Goal: Task Accomplishment & Management: Manage account settings

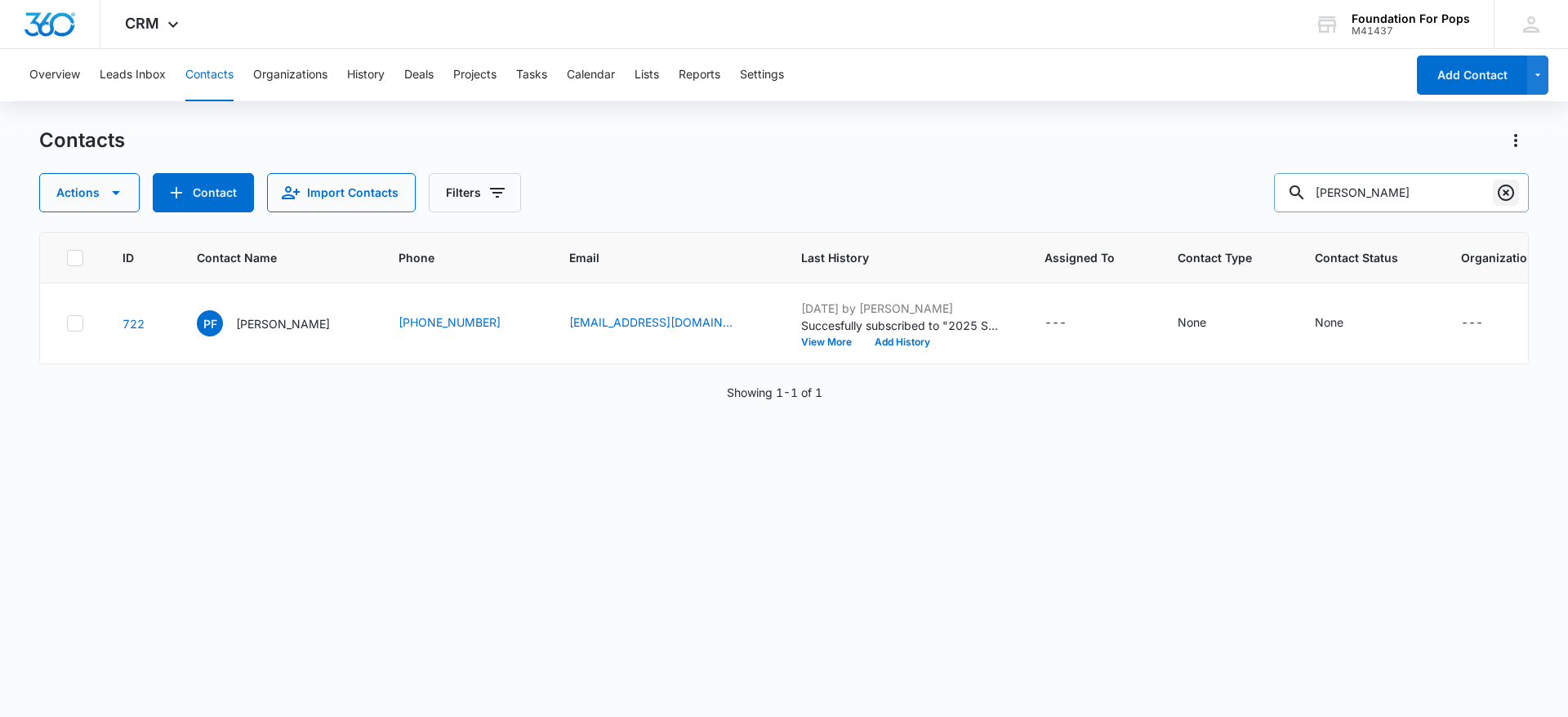
click at [1503, 192] on icon "Clear" at bounding box center [1506, 193] width 20 height 20
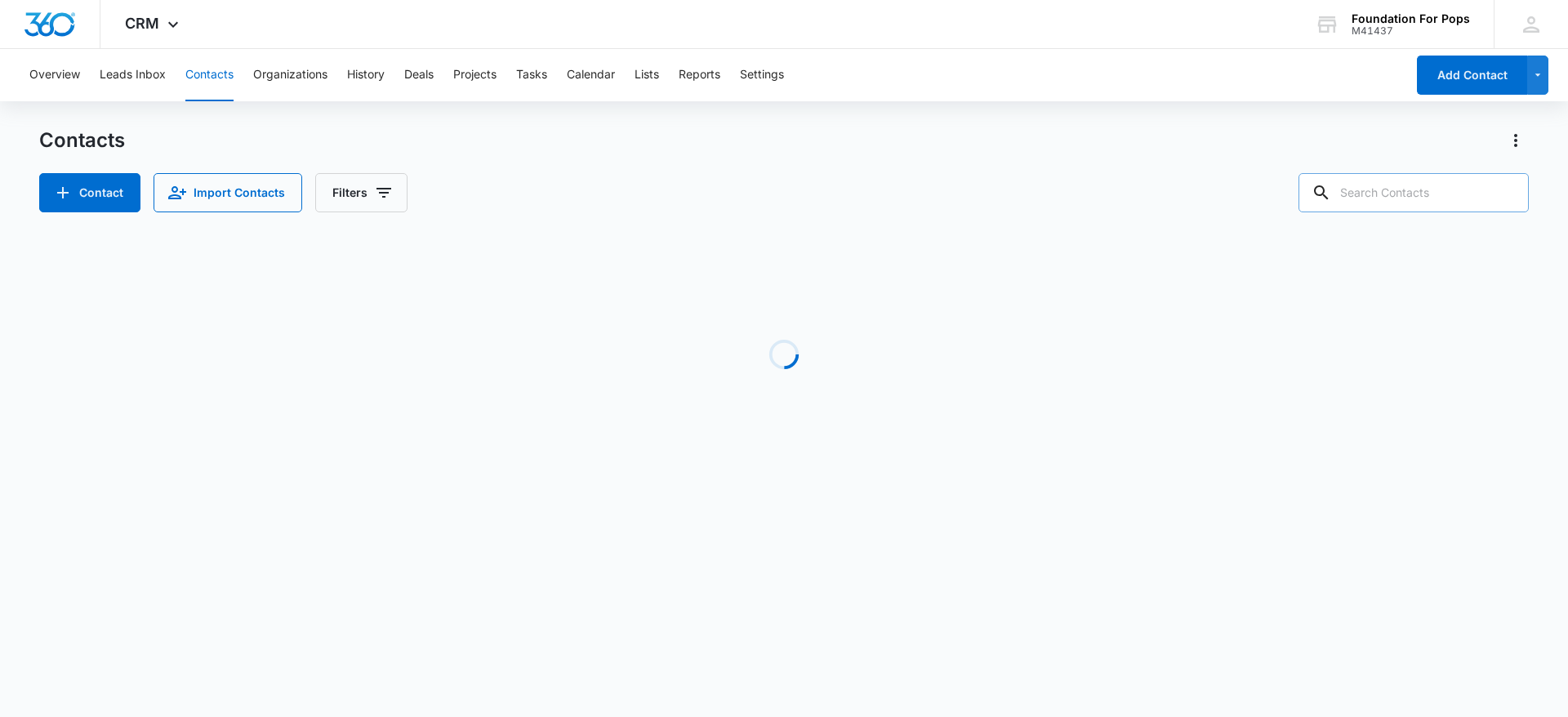
click at [1453, 191] on input "text" at bounding box center [1414, 193] width 230 height 39
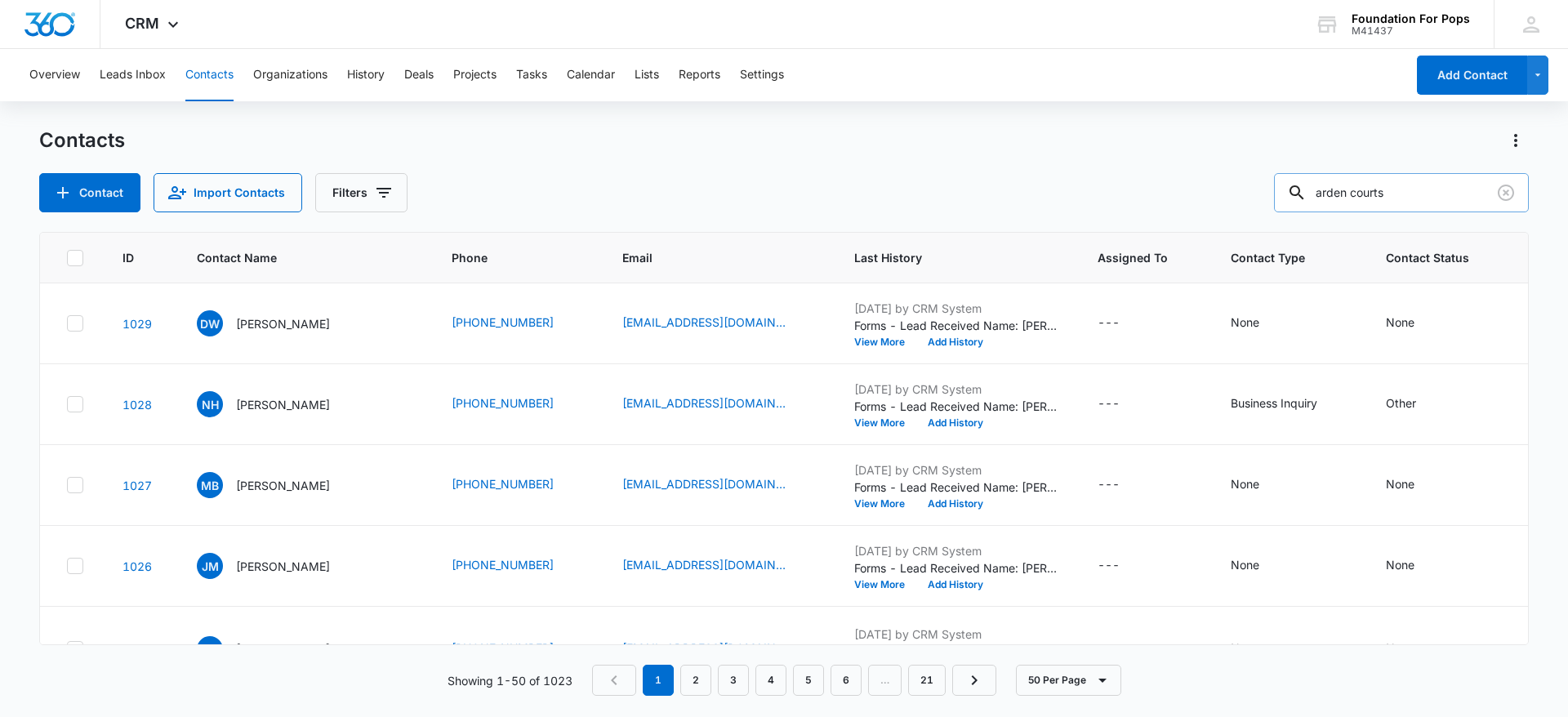
type input "arden courts"
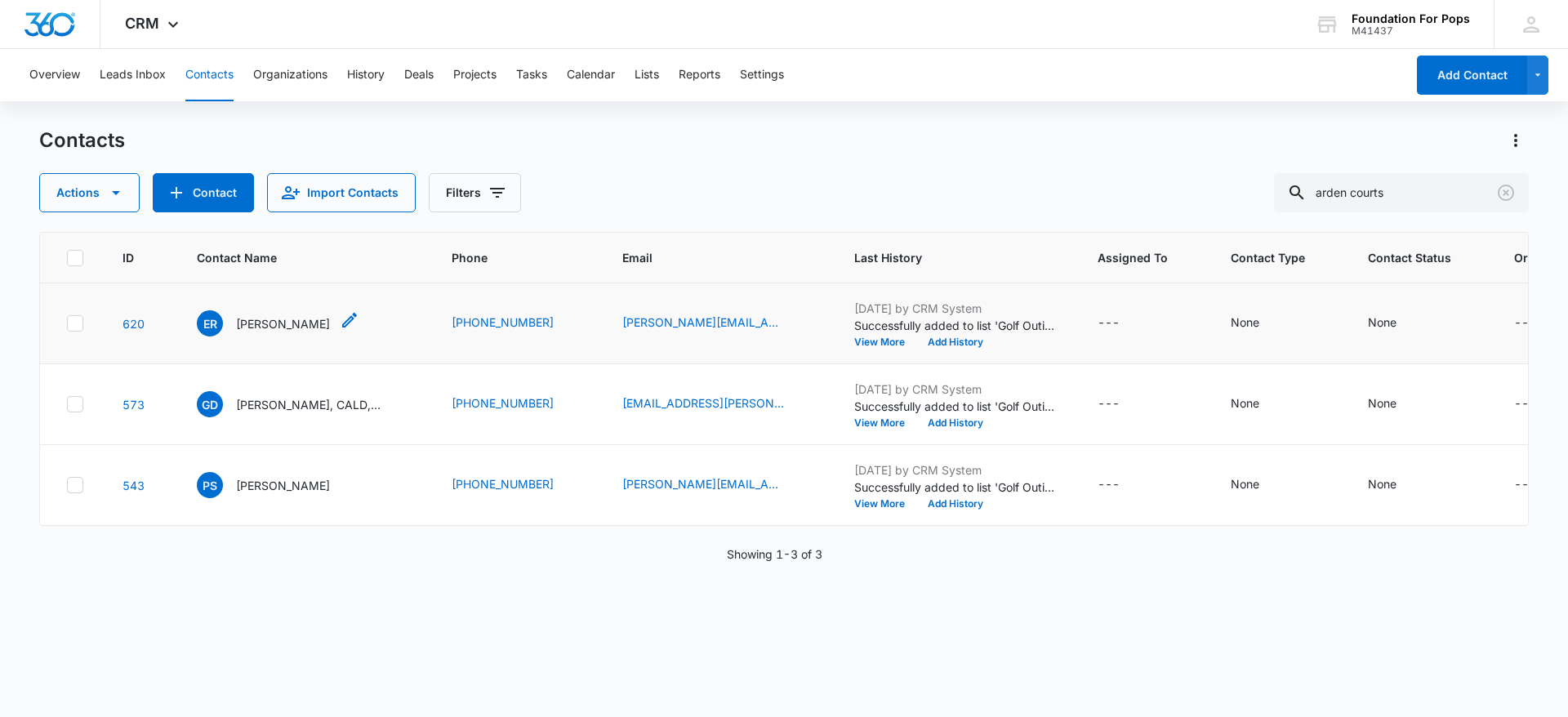
click at [277, 322] on p "[PERSON_NAME]" at bounding box center [283, 324] width 94 height 17
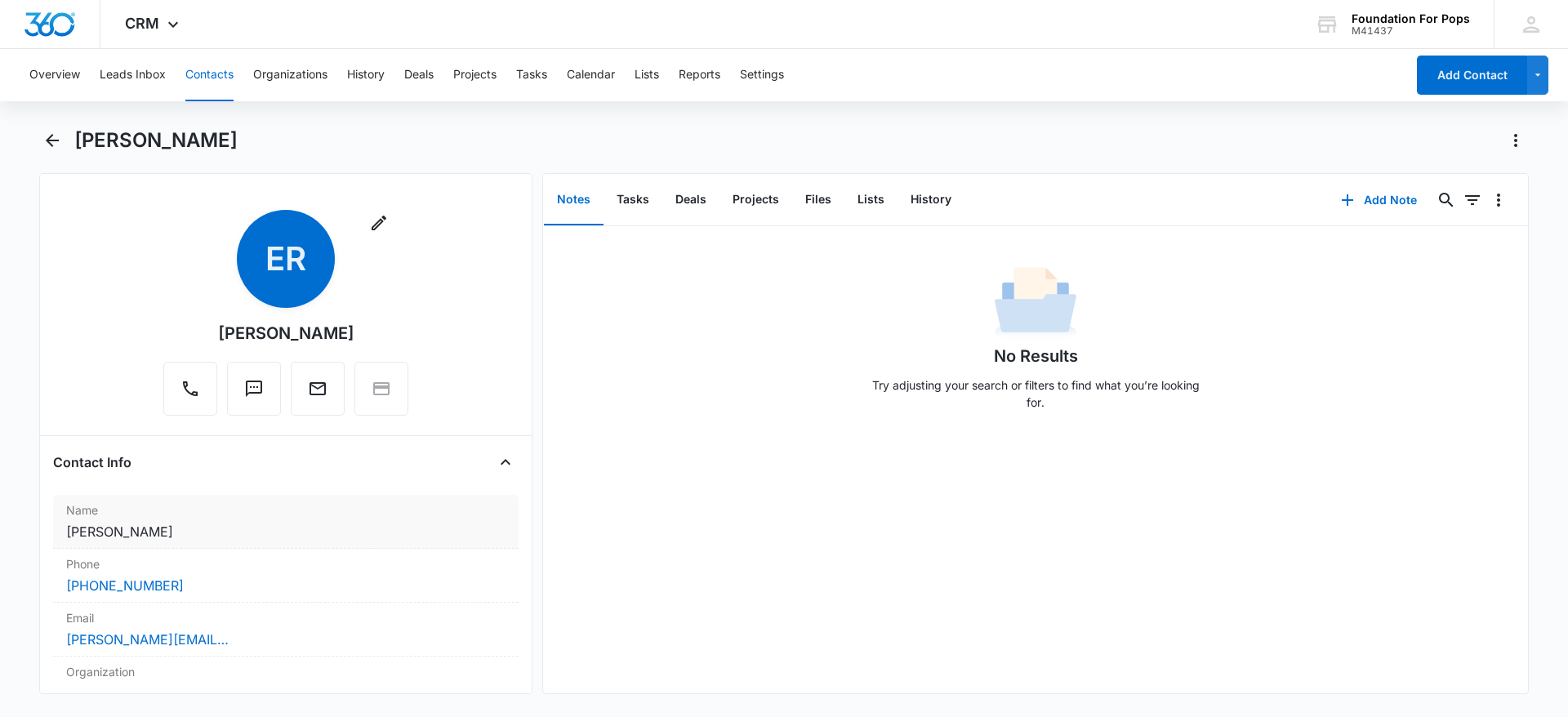
scroll to position [122, 0]
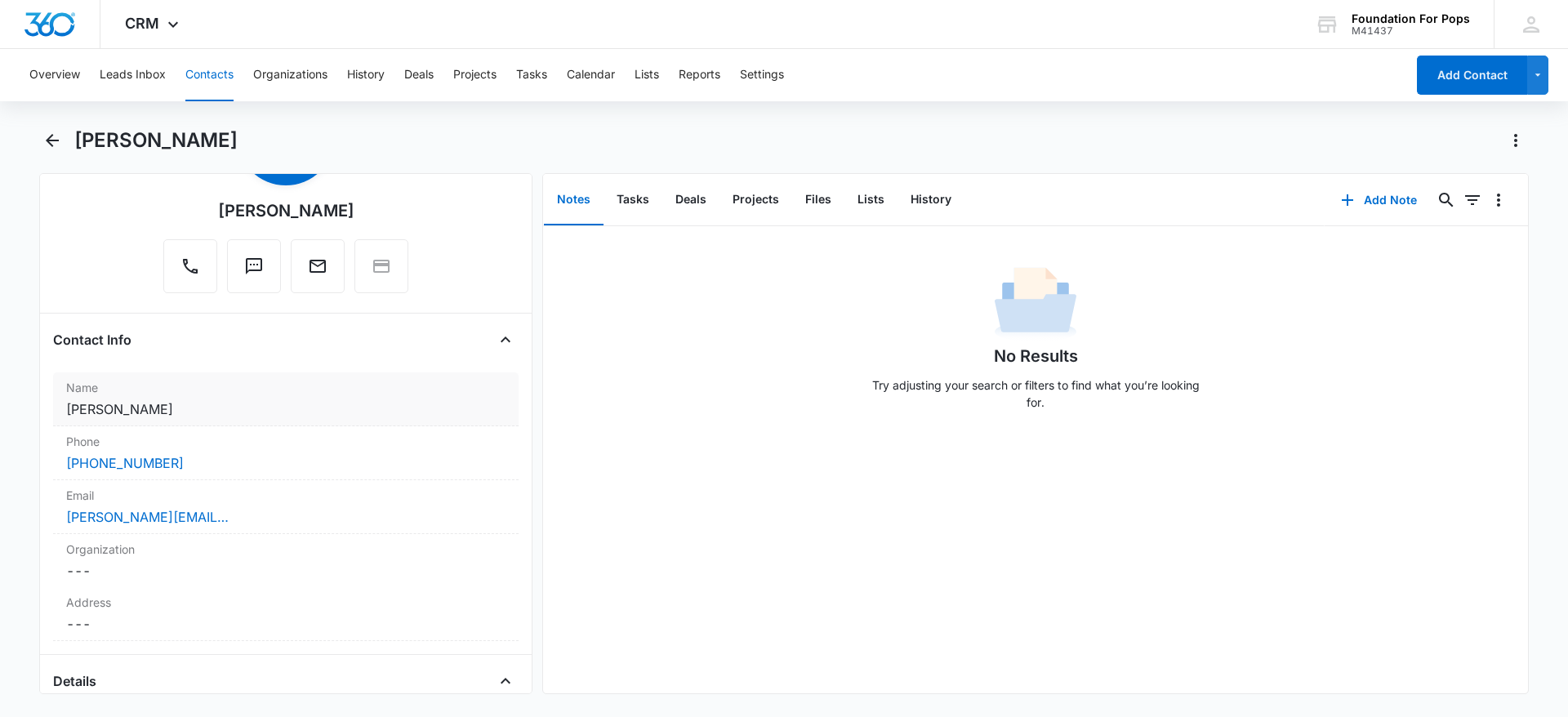
click at [157, 402] on dd "Cancel Save Changes [PERSON_NAME]" at bounding box center [286, 409] width 440 height 20
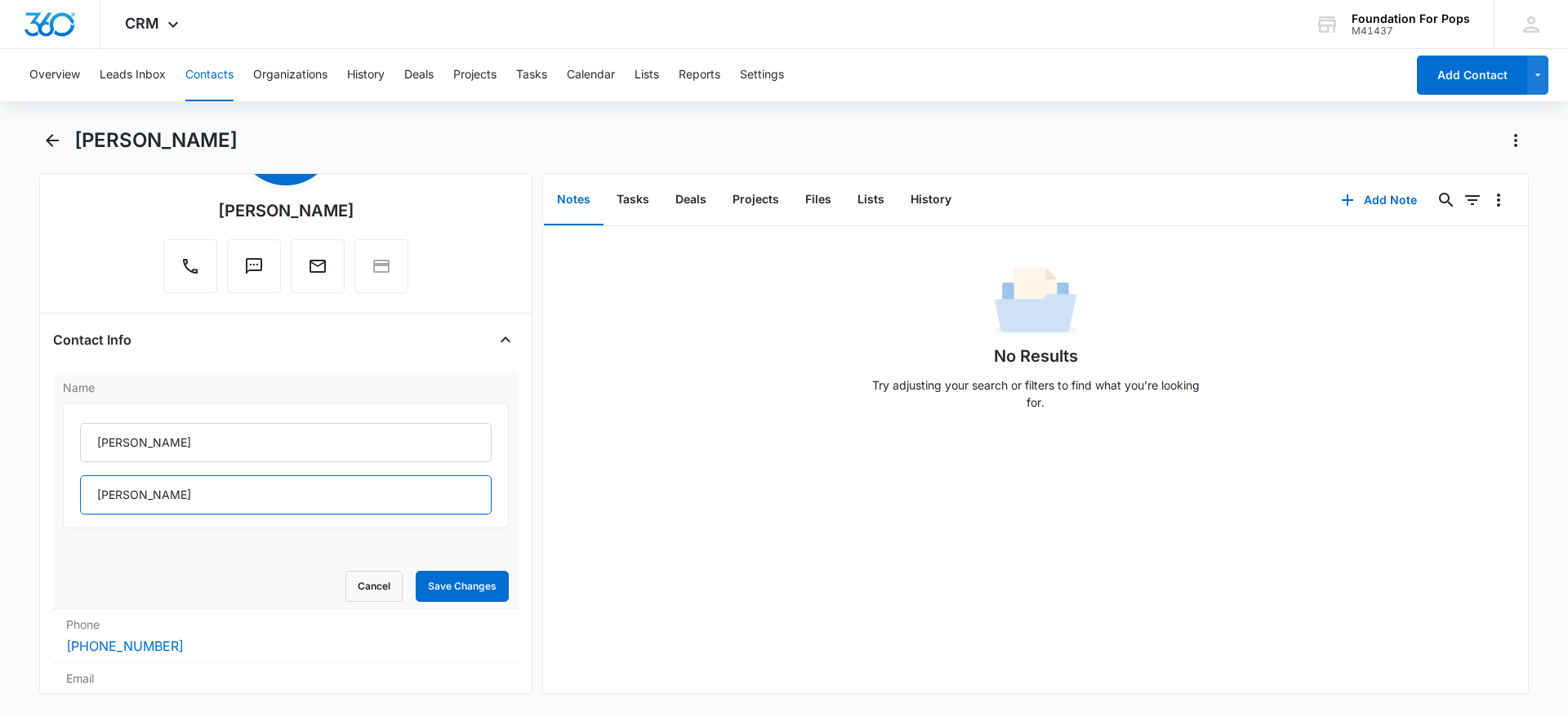
click at [160, 501] on input "[PERSON_NAME]" at bounding box center [286, 495] width 411 height 39
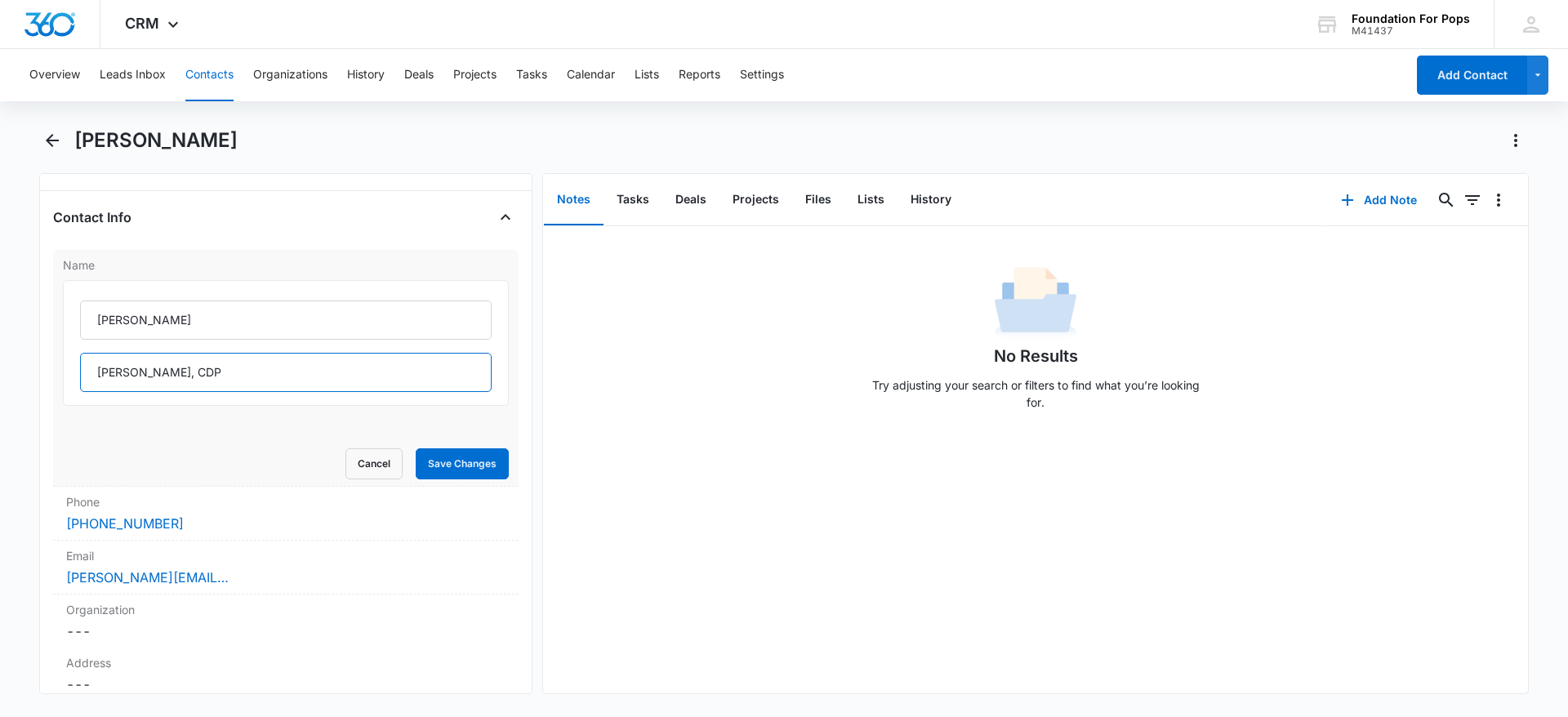
scroll to position [367, 0]
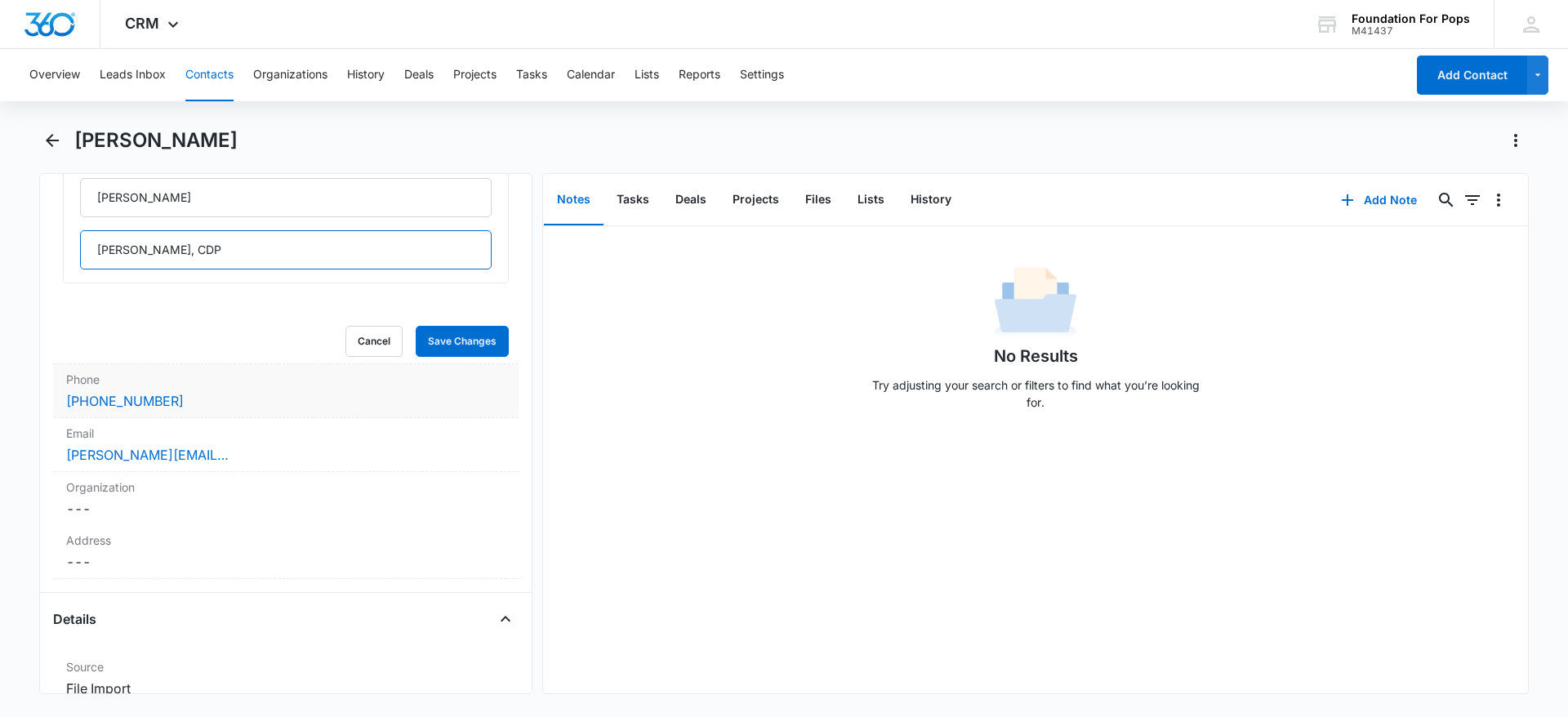
type input "[PERSON_NAME], CDP"
click at [184, 395] on div "[PHONE_NUMBER]" at bounding box center [286, 401] width 440 height 20
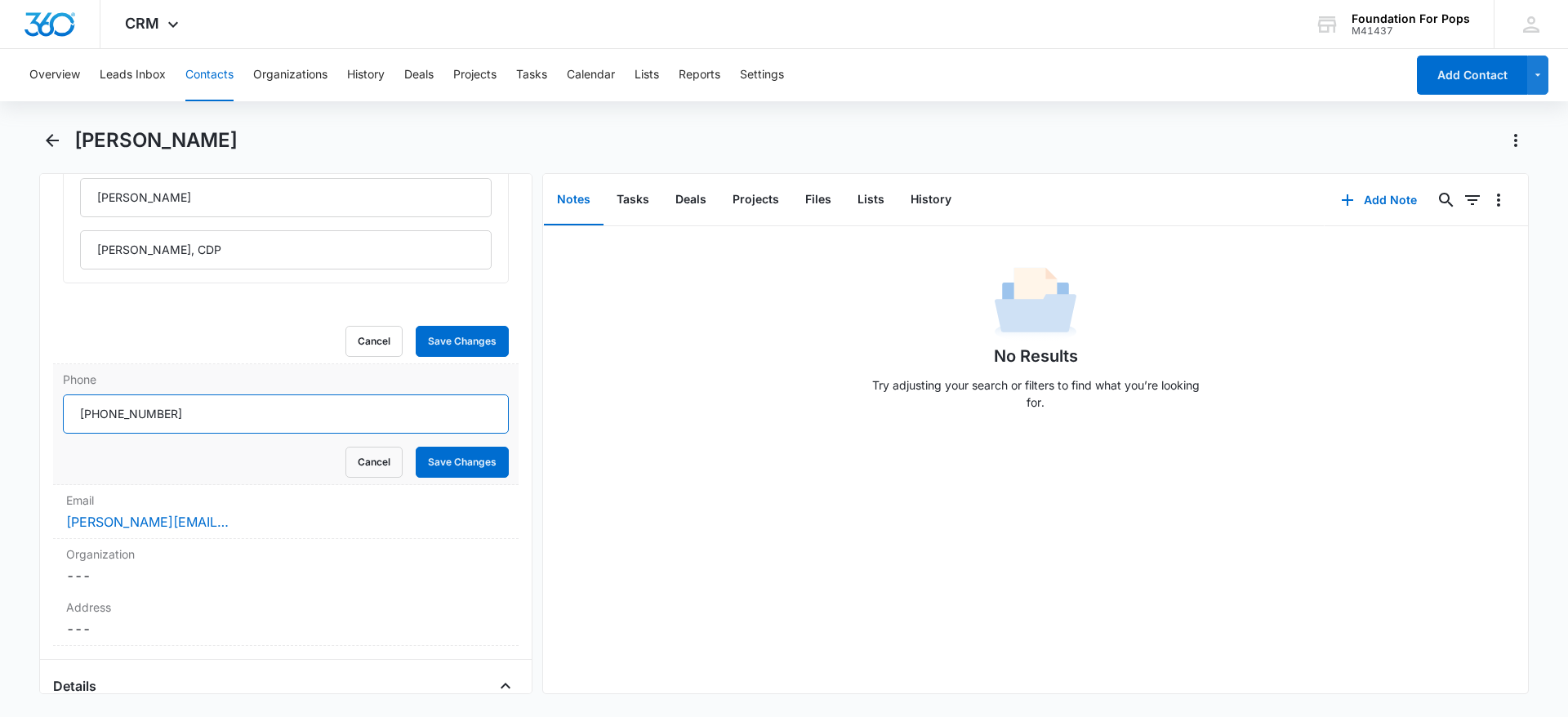
click at [159, 413] on input "Phone" at bounding box center [286, 414] width 446 height 39
type input "3"
type input "[PHONE_NUMBER]"
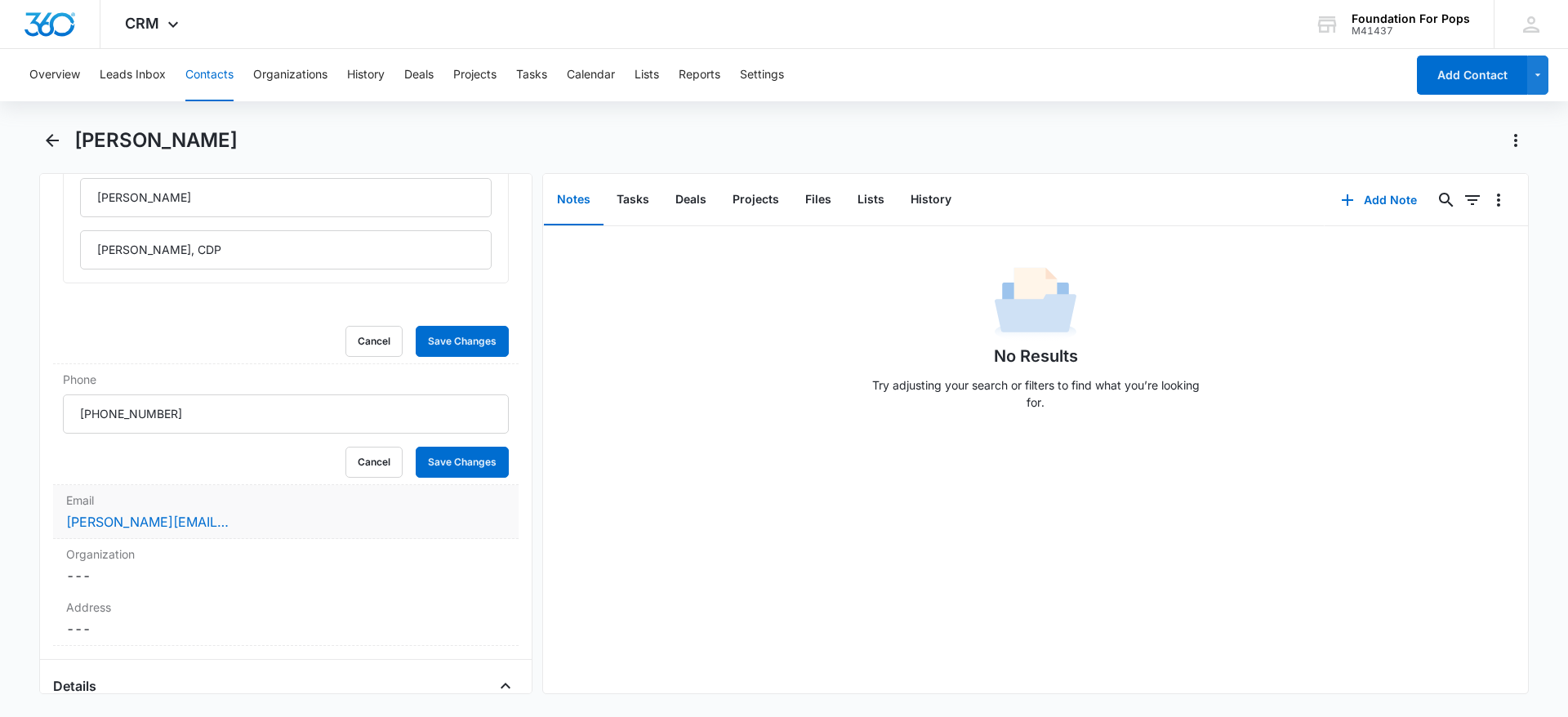
click at [272, 536] on div "Email Cancel Save Changes [PERSON_NAME][EMAIL_ADDRESS][PERSON_NAME][DOMAIN_NAME]" at bounding box center [287, 512] width 466 height 54
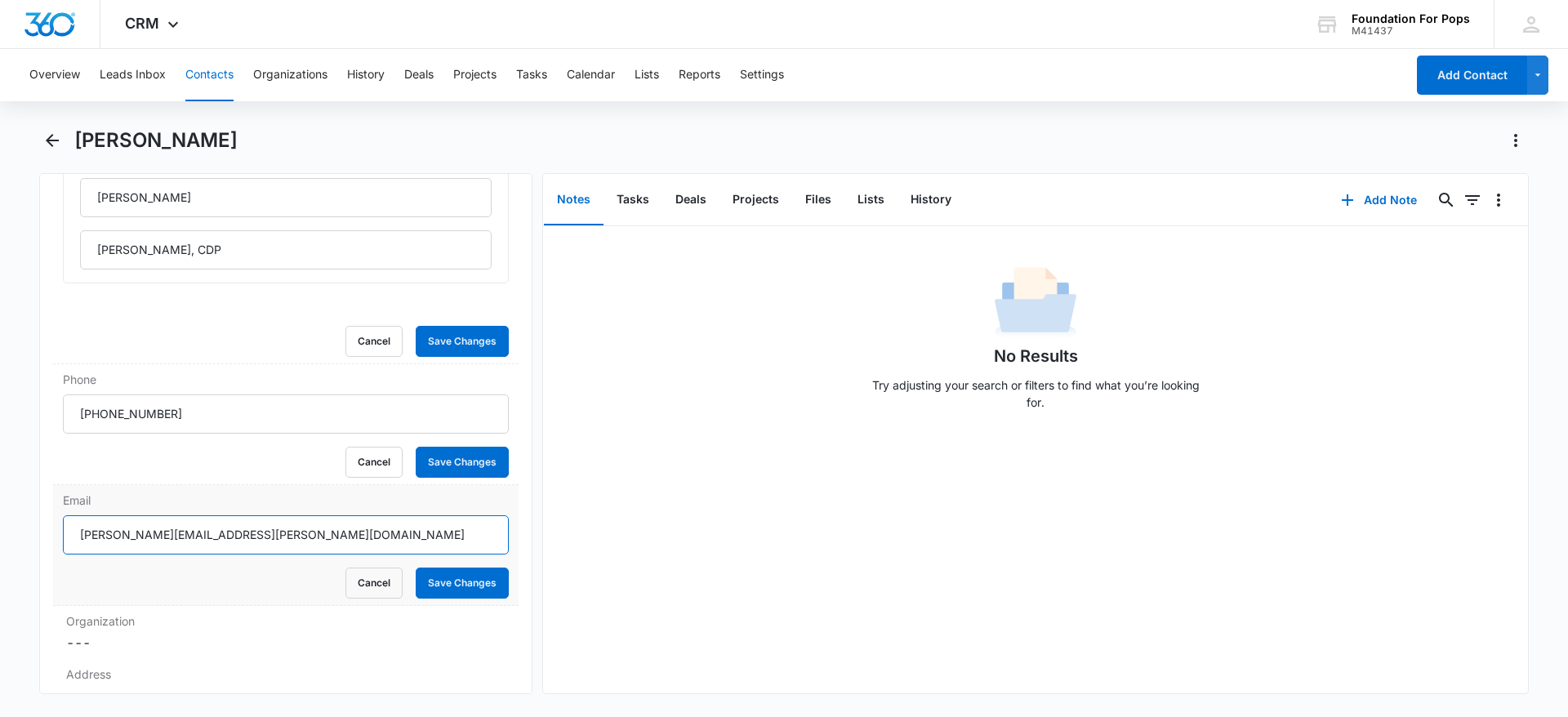
click at [265, 542] on input "[PERSON_NAME][EMAIL_ADDRESS][PERSON_NAME][DOMAIN_NAME]" at bounding box center [286, 536] width 446 height 39
type input "[EMAIL_ADDRESS][DOMAIN_NAME]"
click at [445, 578] on button "Save Changes" at bounding box center [462, 583] width 93 height 31
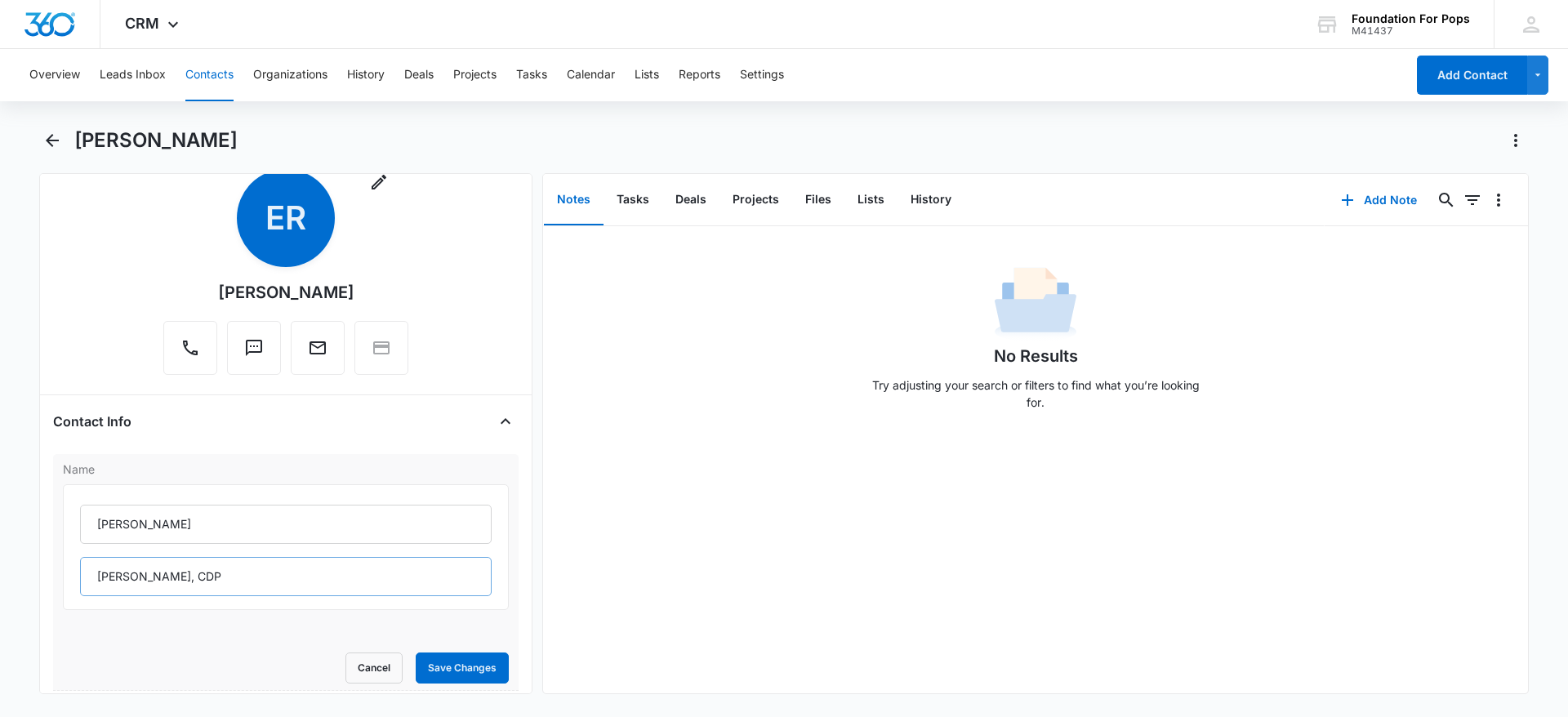
scroll to position [0, 0]
